Goal: Find specific page/section: Find specific page/section

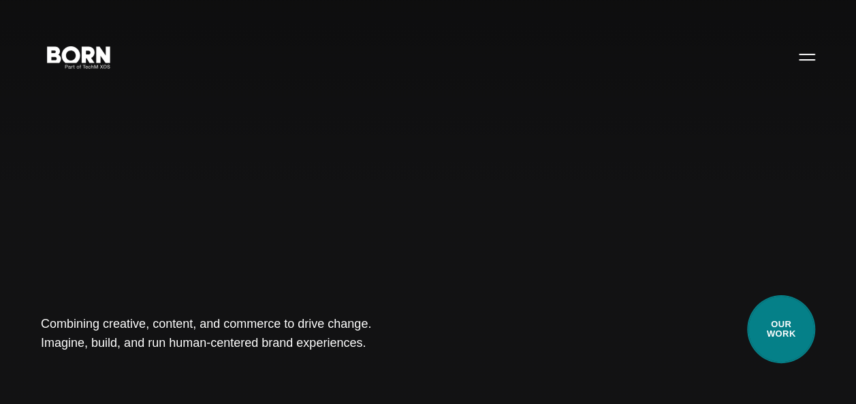
click at [793, 333] on link "Our Work" at bounding box center [781, 329] width 68 height 68
click at [779, 322] on link "Our Work" at bounding box center [781, 329] width 68 height 68
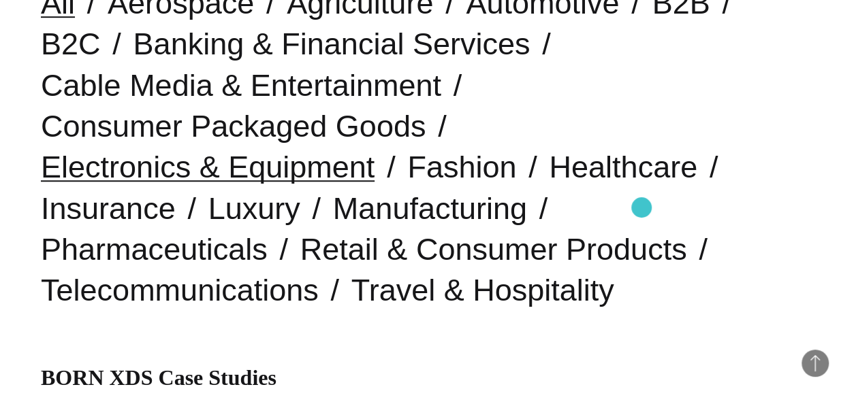
scroll to position [408, 0]
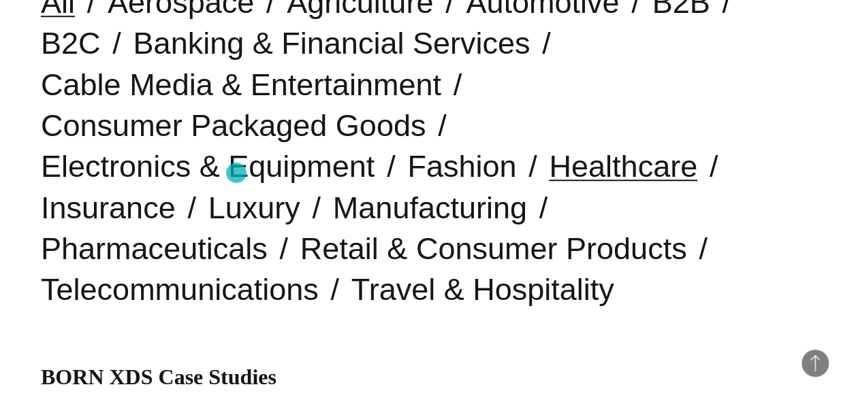
click at [549, 173] on link "Healthcare" at bounding box center [623, 166] width 148 height 35
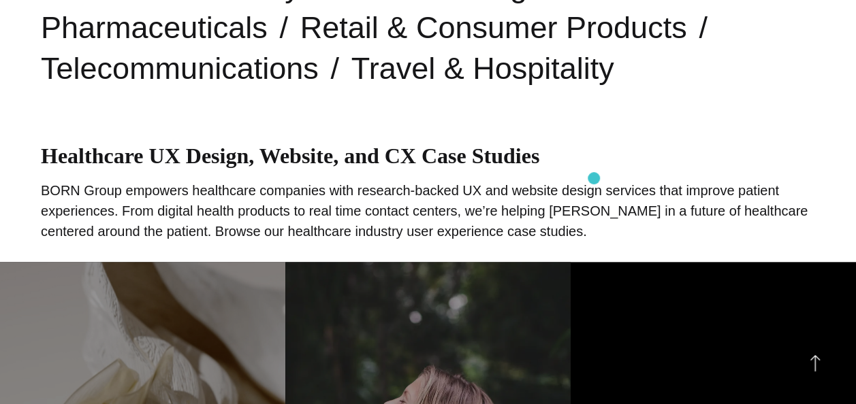
scroll to position [590, 0]
